Goal: Transaction & Acquisition: Book appointment/travel/reservation

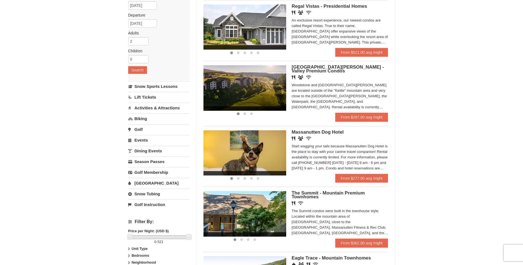
scroll to position [28, 0]
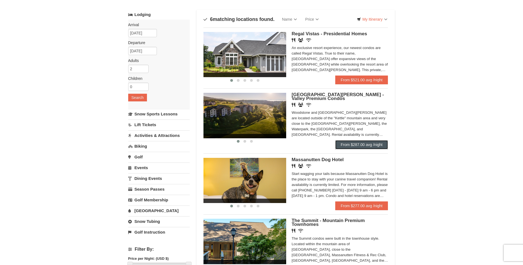
click at [379, 149] on link "From $287.00 avg /night" at bounding box center [361, 144] width 53 height 9
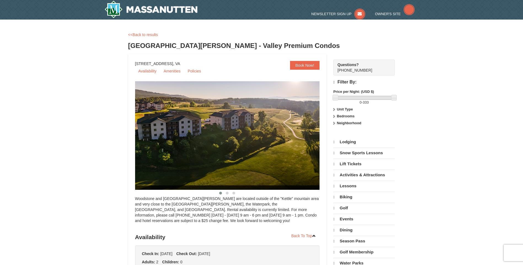
select select "10"
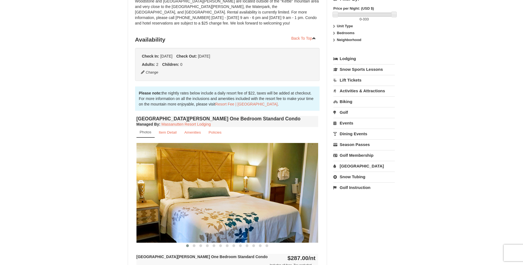
scroll to position [110, 0]
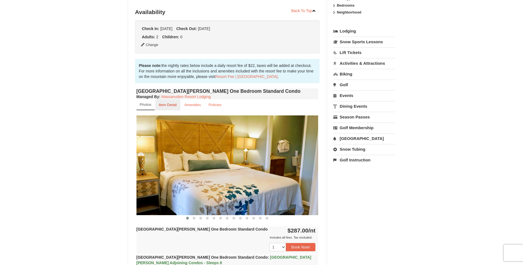
click at [167, 106] on small "Item Detail" at bounding box center [168, 105] width 18 height 4
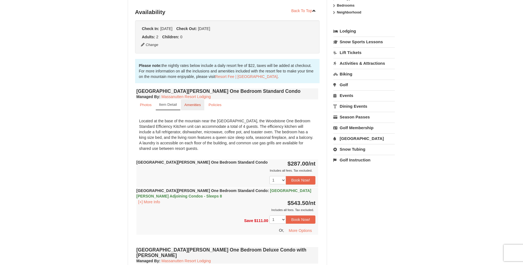
click at [190, 107] on link "Amenities" at bounding box center [193, 104] width 24 height 11
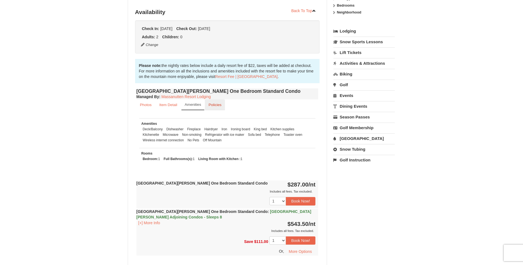
click at [217, 107] on link "Policies" at bounding box center [215, 104] width 20 height 11
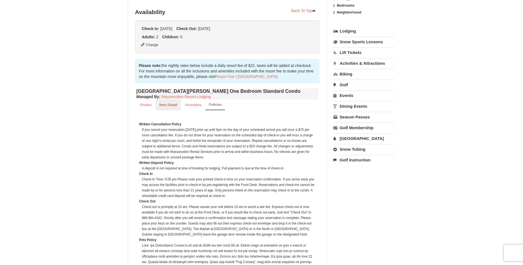
click at [159, 105] on small "Item Detail" at bounding box center [168, 105] width 18 height 4
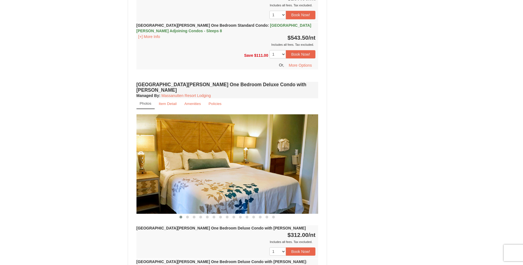
scroll to position [331, 0]
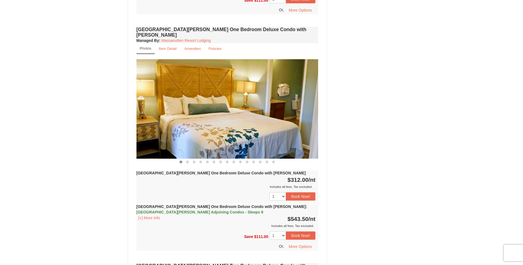
click at [315, 109] on img at bounding box center [227, 108] width 182 height 99
click at [186, 159] on button at bounding box center [187, 162] width 7 height 6
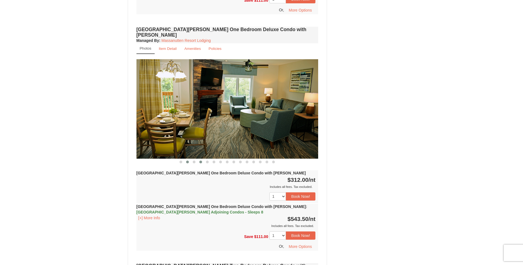
click at [198, 159] on button at bounding box center [200, 162] width 7 height 6
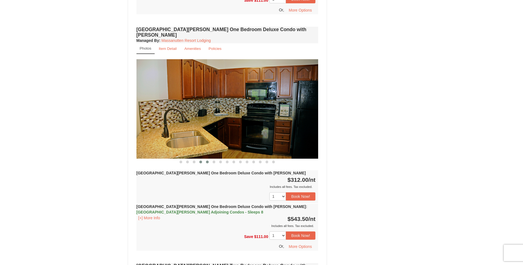
click at [205, 159] on button at bounding box center [207, 162] width 7 height 6
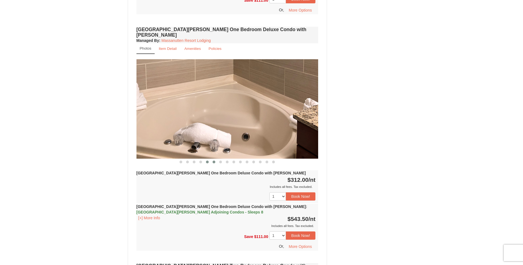
click at [212, 161] on span at bounding box center [213, 162] width 3 height 3
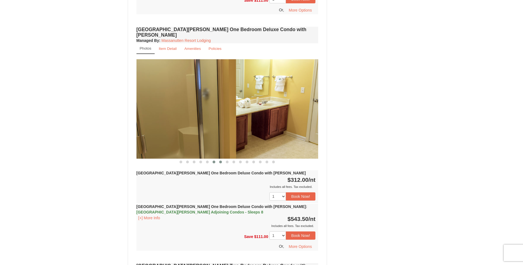
click at [219, 159] on button at bounding box center [220, 162] width 7 height 6
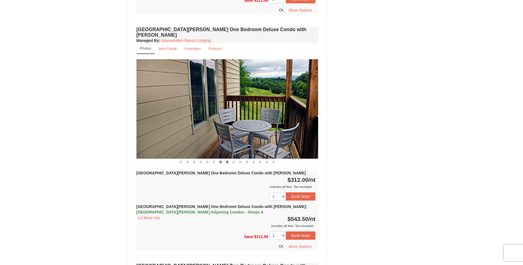
click at [227, 159] on button at bounding box center [227, 162] width 7 height 6
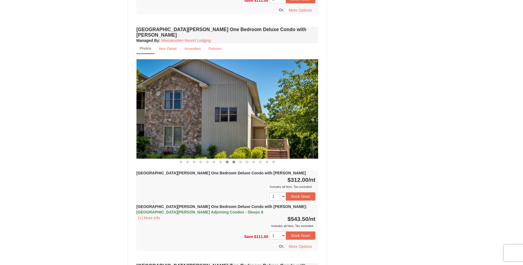
click at [234, 159] on button at bounding box center [233, 162] width 7 height 6
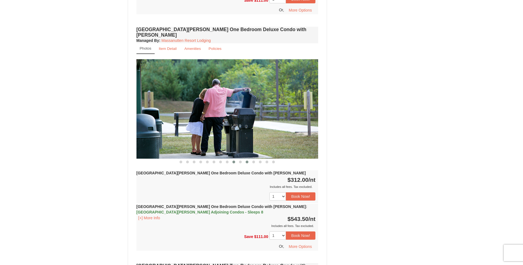
click at [247, 159] on button at bounding box center [247, 162] width 7 height 6
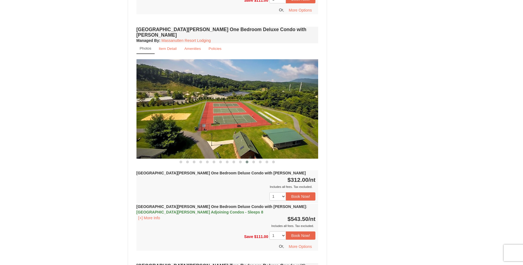
click at [262, 160] on div "[GEOGRAPHIC_DATA][PERSON_NAME] One Bedroom Deluxe Condo with [PERSON_NAME] Mana…" at bounding box center [227, 143] width 185 height 236
click at [274, 159] on button at bounding box center [273, 162] width 7 height 6
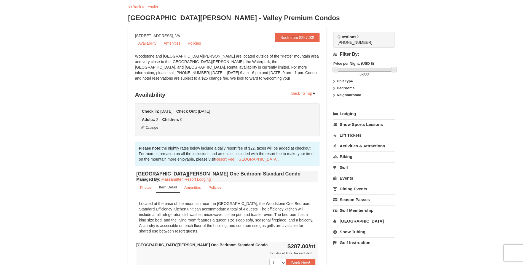
scroll to position [0, 0]
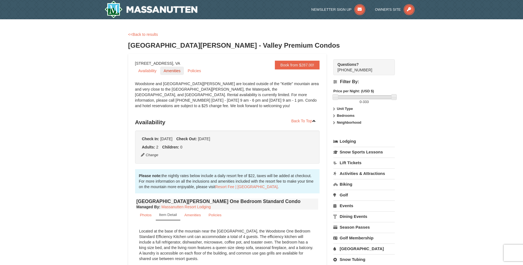
click at [173, 69] on link "Amenities" at bounding box center [171, 71] width 23 height 8
click at [306, 68] on link "Book from $287.00!" at bounding box center [297, 65] width 45 height 9
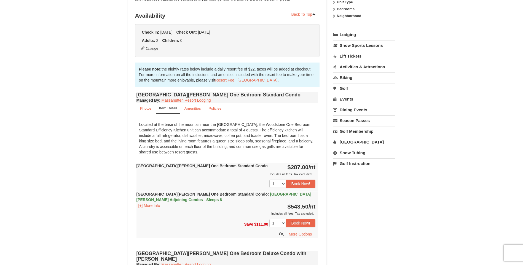
scroll to position [117, 0]
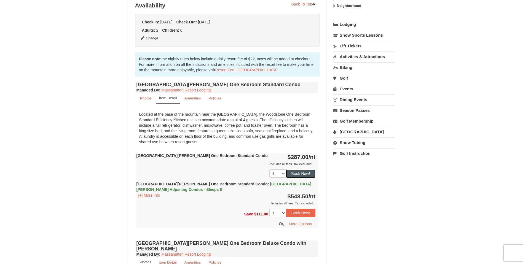
click at [299, 170] on button "Book Now!" at bounding box center [301, 173] width 30 height 8
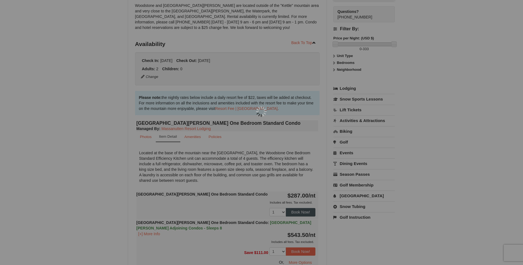
scroll to position [54, 0]
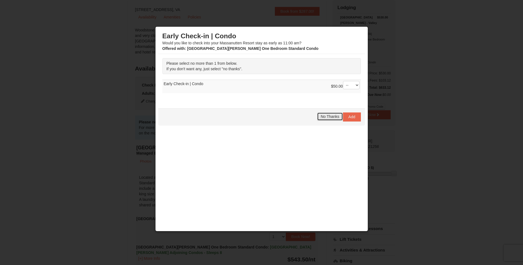
click at [329, 117] on span "No Thanks" at bounding box center [329, 116] width 18 height 4
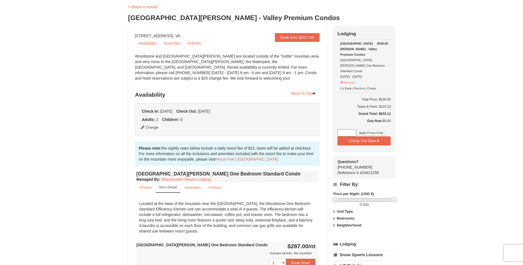
scroll to position [0, 0]
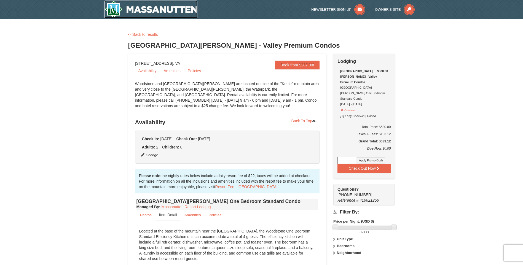
click at [145, 9] on img at bounding box center [150, 10] width 93 height 18
